Goal: Transaction & Acquisition: Book appointment/travel/reservation

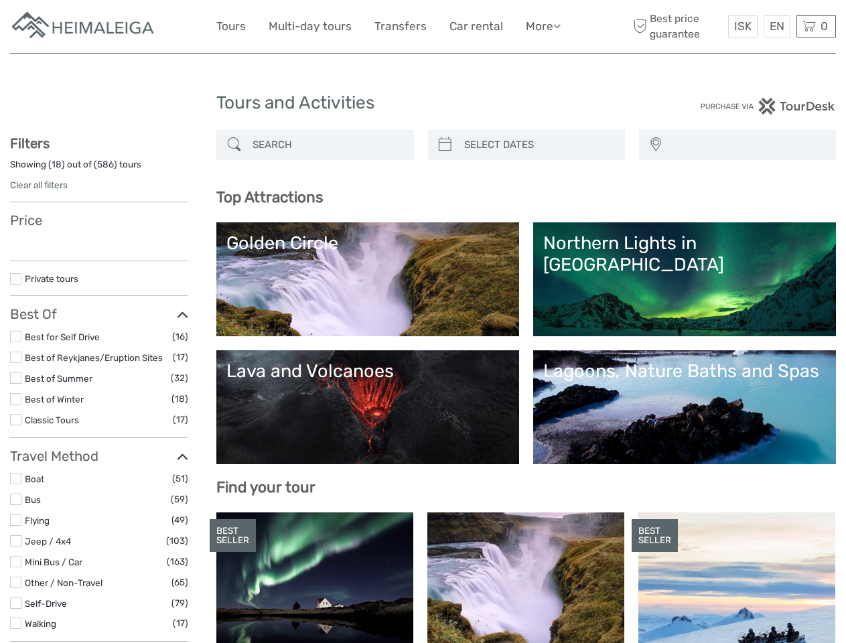
select select
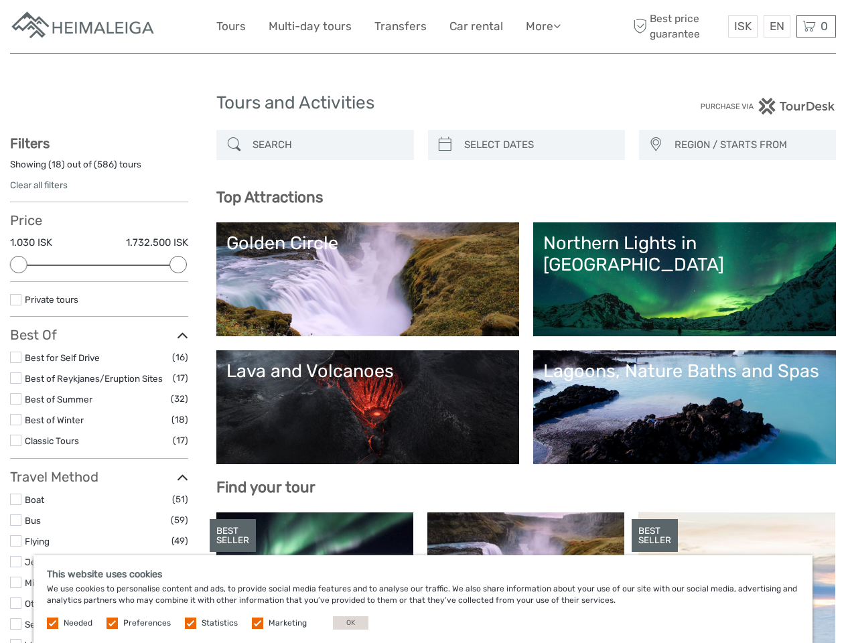
click at [542, 26] on link "More" at bounding box center [543, 26] width 35 height 19
click at [558, 25] on icon at bounding box center [556, 25] width 7 height 11
click at [742, 26] on span "ISK" at bounding box center [742, 25] width 17 height 13
click at [776, 26] on div "EN English Español Deutsch" at bounding box center [777, 26] width 27 height 22
click at [816, 26] on div "0 Items Total 0 ISK Checkout The shopping cart is empty." at bounding box center [816, 26] width 40 height 22
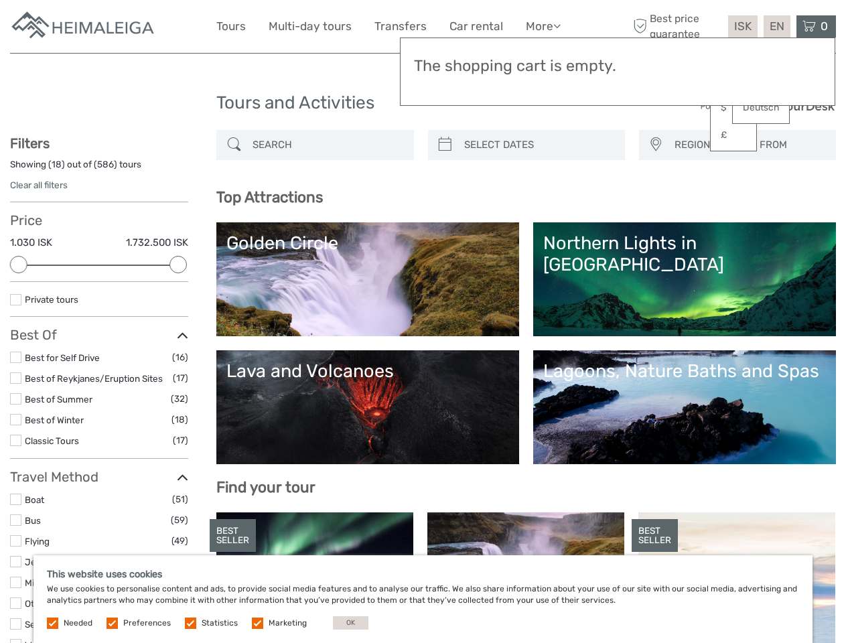
click at [19, 265] on div at bounding box center [18, 264] width 17 height 17
